Goal: Task Accomplishment & Management: Manage account settings

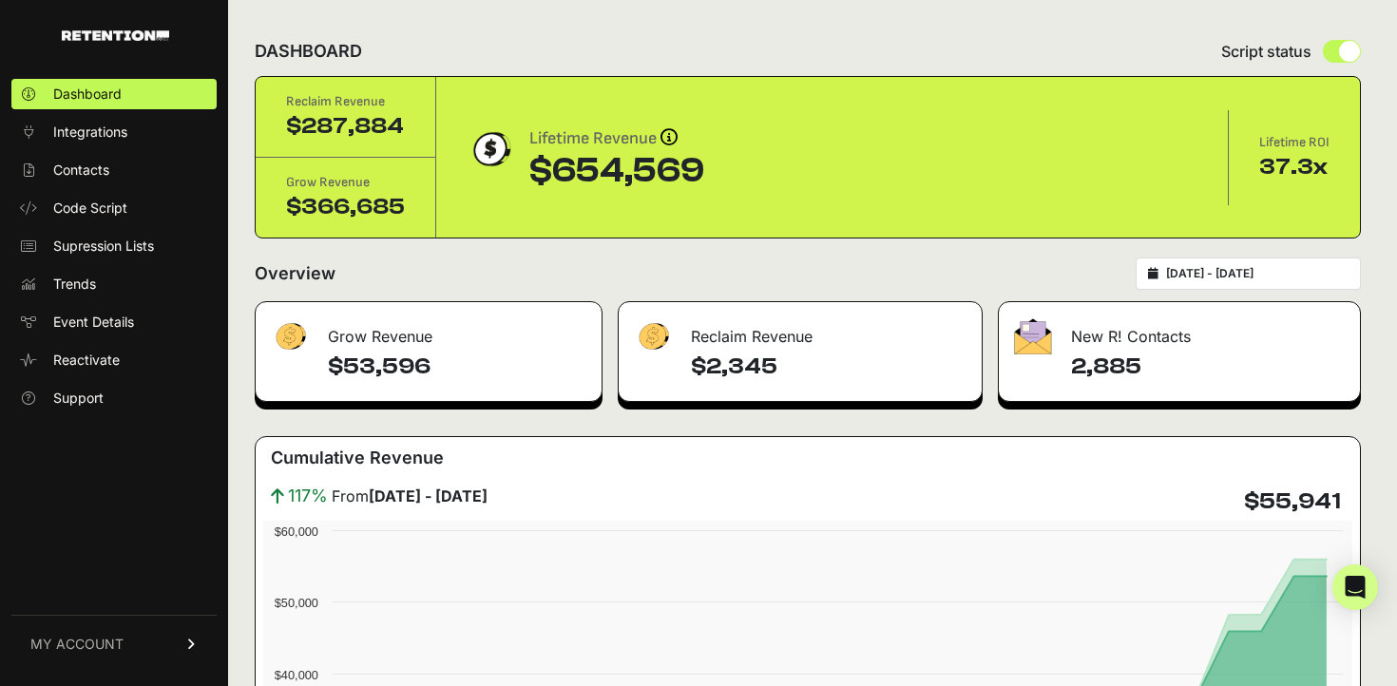
click at [130, 648] on link "MY ACCOUNT" at bounding box center [113, 644] width 205 height 58
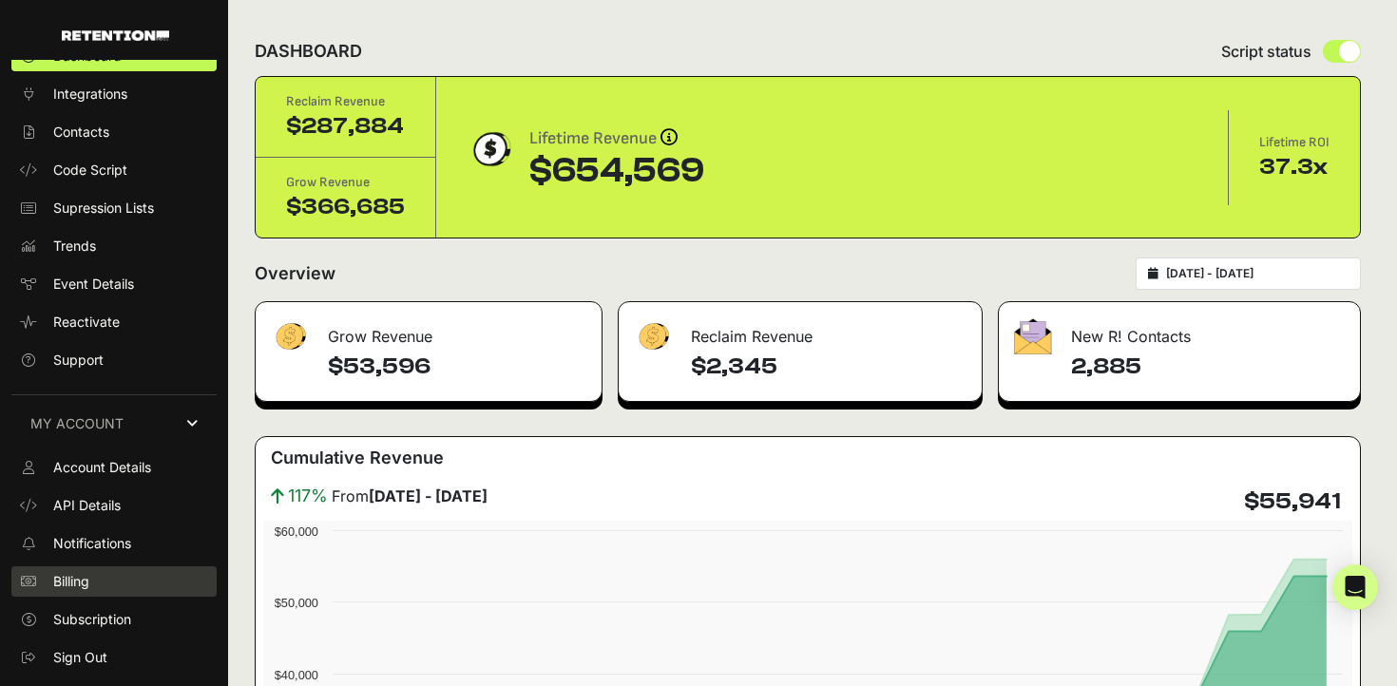
click at [118, 591] on link "Billing" at bounding box center [113, 582] width 205 height 30
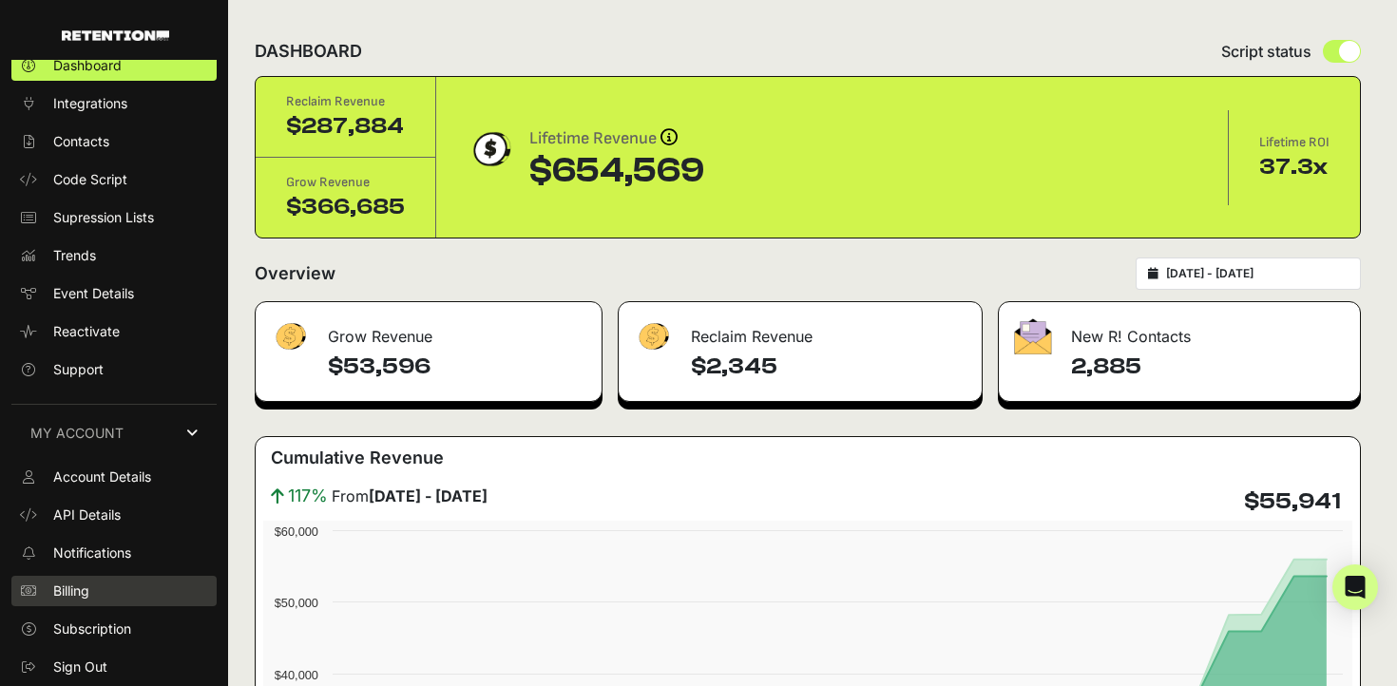
scroll to position [28, 0]
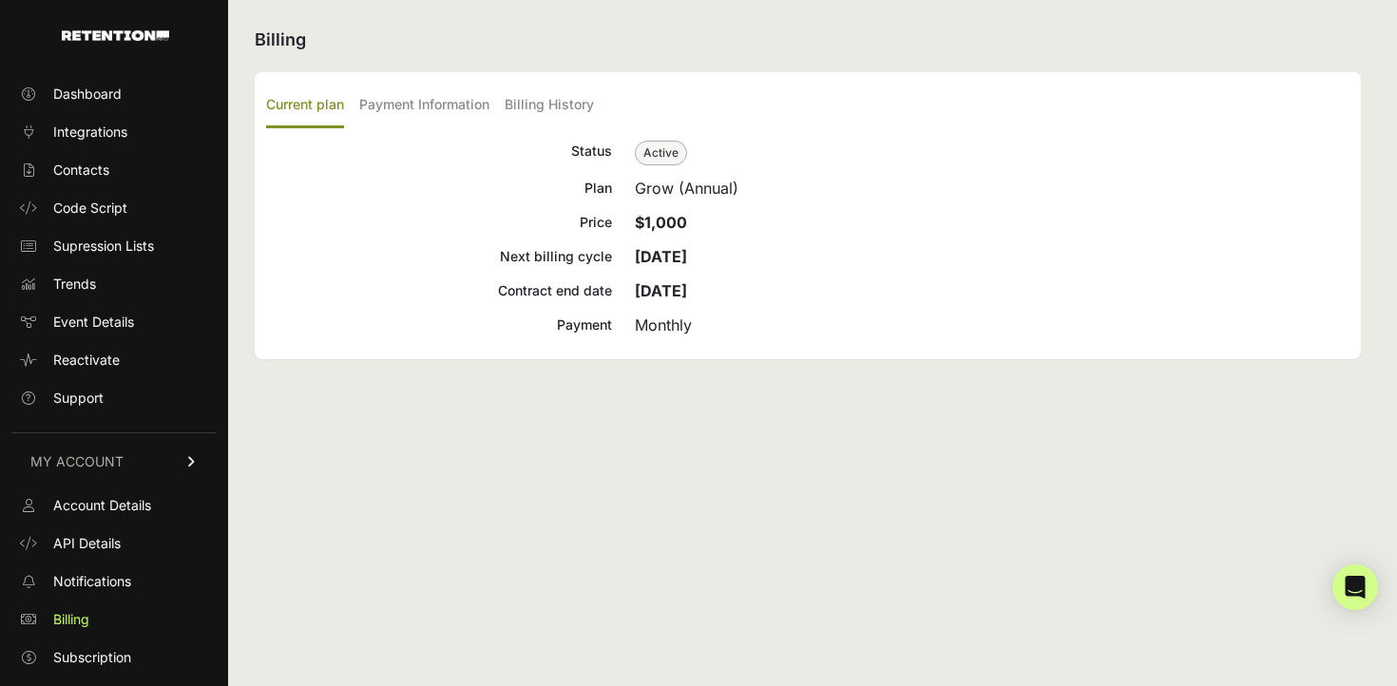
scroll to position [27, 0]
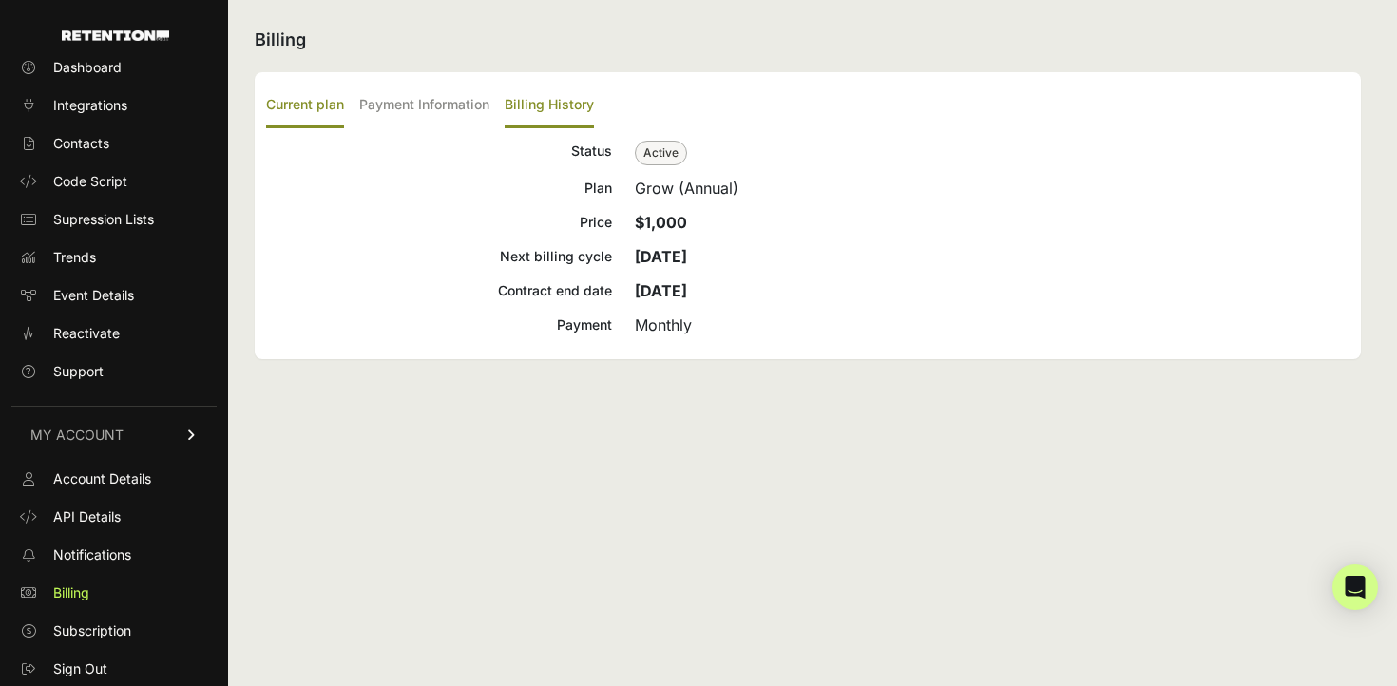
click at [518, 106] on label "Billing History" at bounding box center [549, 106] width 89 height 45
click at [0, 0] on input "Billing History" at bounding box center [0, 0] width 0 height 0
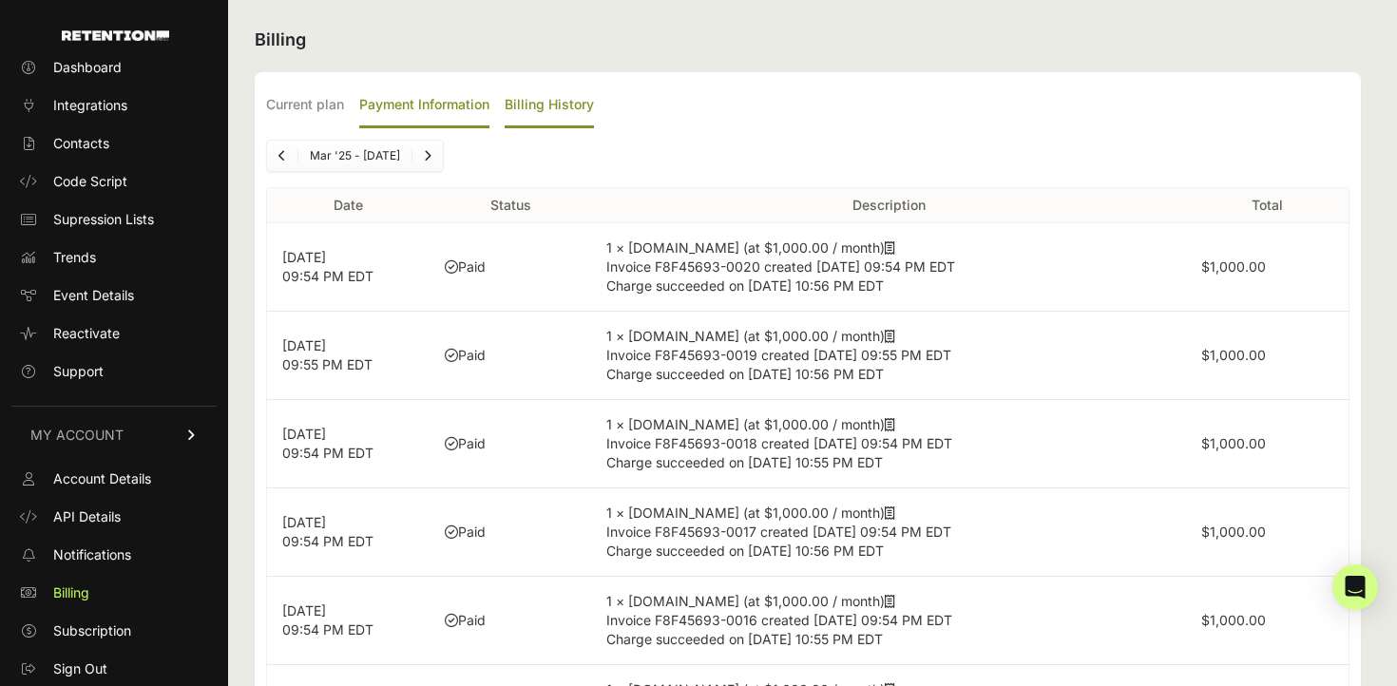
click at [463, 103] on label "Payment Information" at bounding box center [424, 106] width 130 height 45
click at [0, 0] on input "Payment Information" at bounding box center [0, 0] width 0 height 0
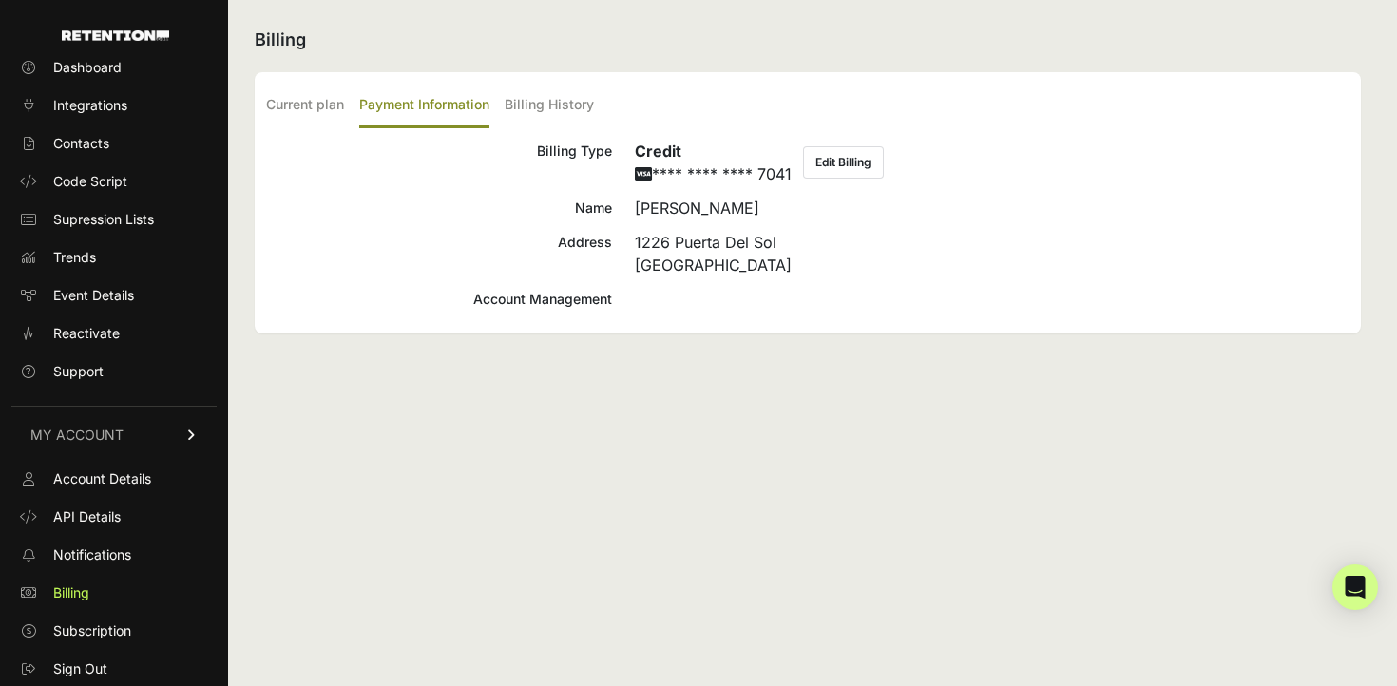
click at [831, 174] on button "Edit Billing" at bounding box center [843, 162] width 81 height 32
click at [314, 116] on label "Current plan" at bounding box center [305, 106] width 78 height 45
click at [0, 0] on input "Current plan" at bounding box center [0, 0] width 0 height 0
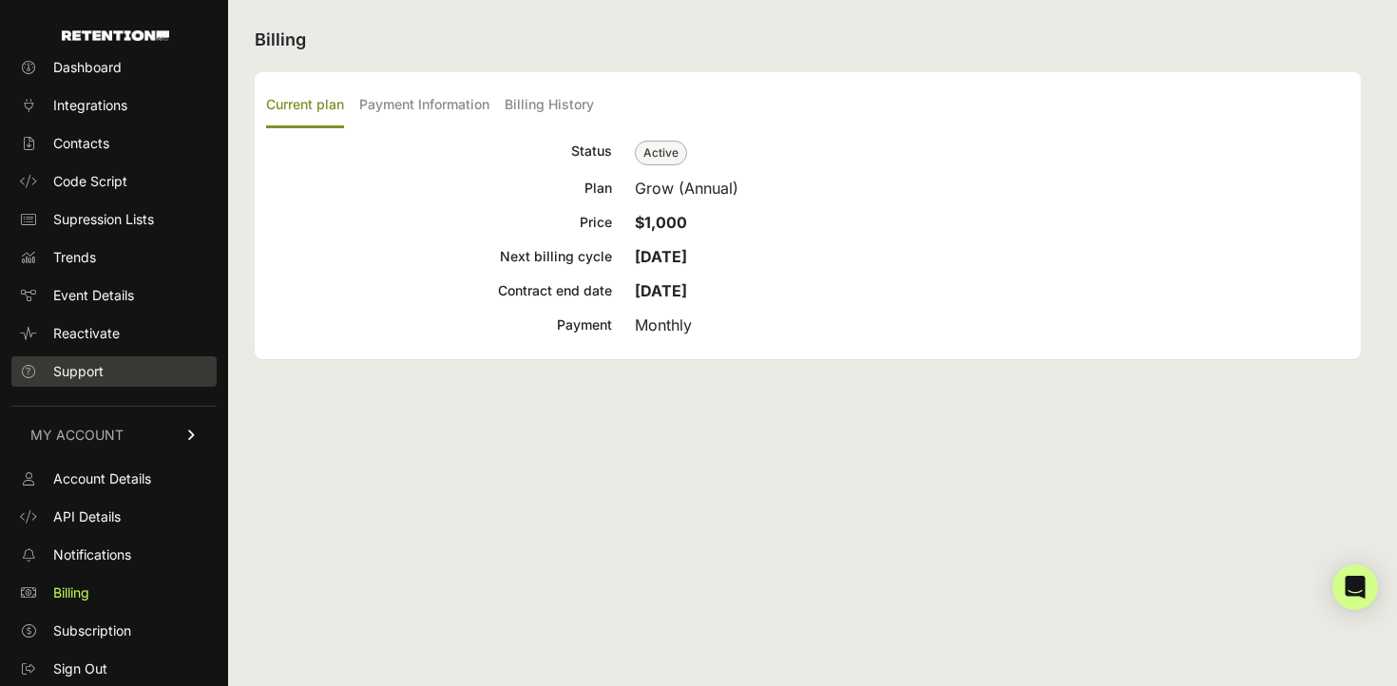
scroll to position [38, 0]
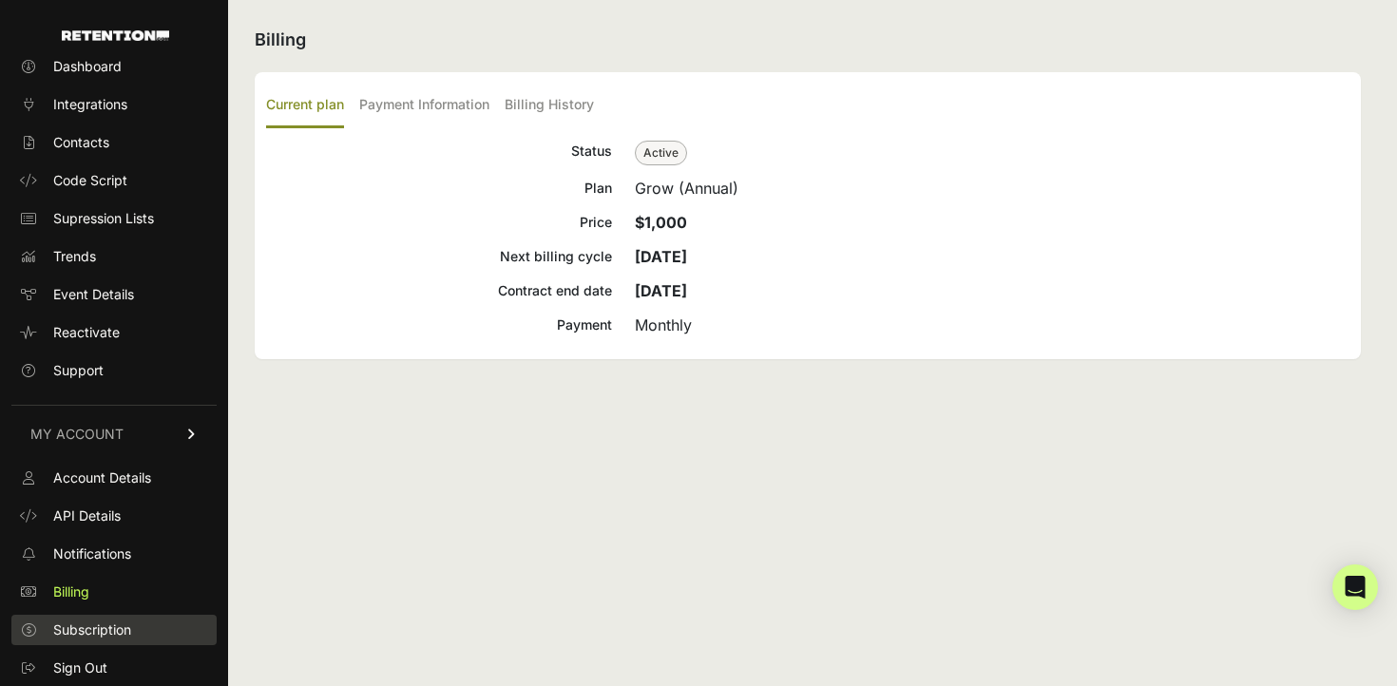
click at [88, 629] on span "Subscription" at bounding box center [92, 630] width 78 height 19
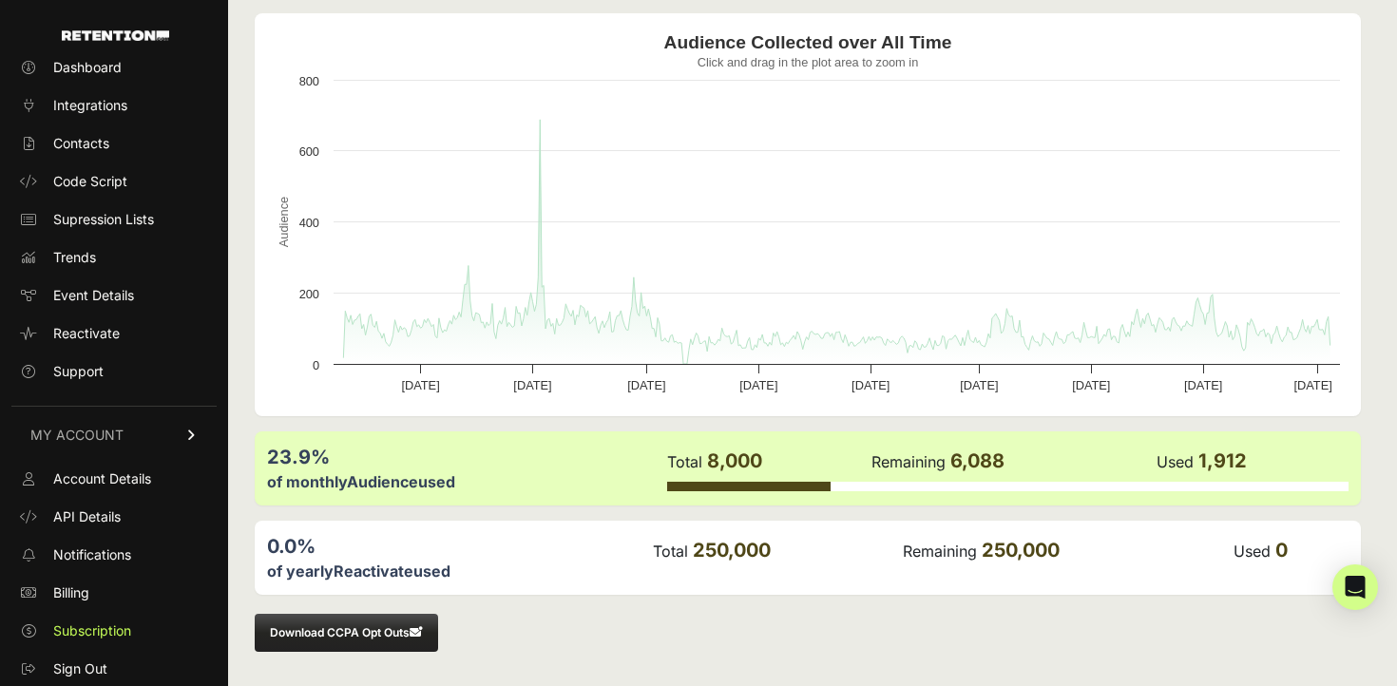
scroll to position [27, 0]
